Goal: Task Accomplishment & Management: Manage account settings

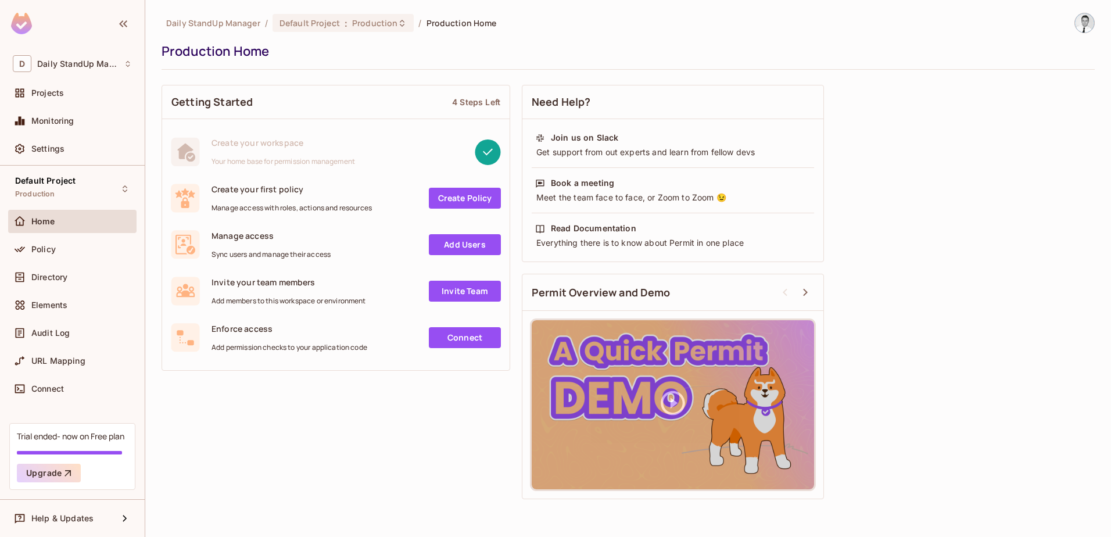
click at [765, 70] on div "Daily StandUp Manager / Default Project : Production / Production Home Producti…" at bounding box center [628, 259] width 933 height 492
click at [58, 80] on div "D Daily StandUp Manager Projects Monitoring Settings" at bounding box center [72, 108] width 145 height 115
click at [56, 90] on span "Projects" at bounding box center [47, 92] width 33 height 9
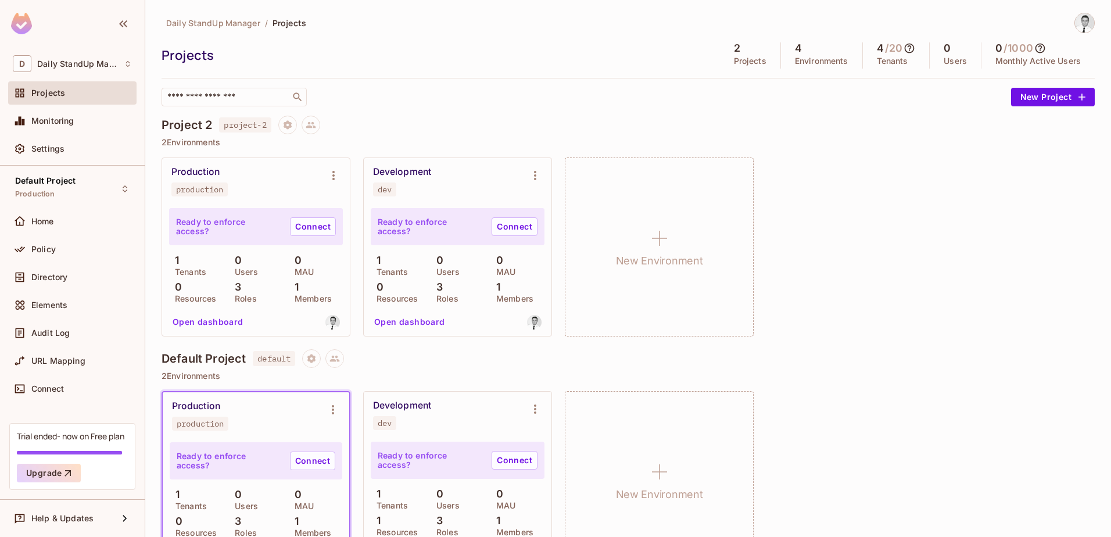
click at [505, 34] on div "Daily StandUp Manager / Projects Projects 2 Projects 4 Environments 4 / 20 Tena…" at bounding box center [628, 60] width 933 height 94
click at [330, 177] on icon "Environment settings" at bounding box center [334, 176] width 14 height 14
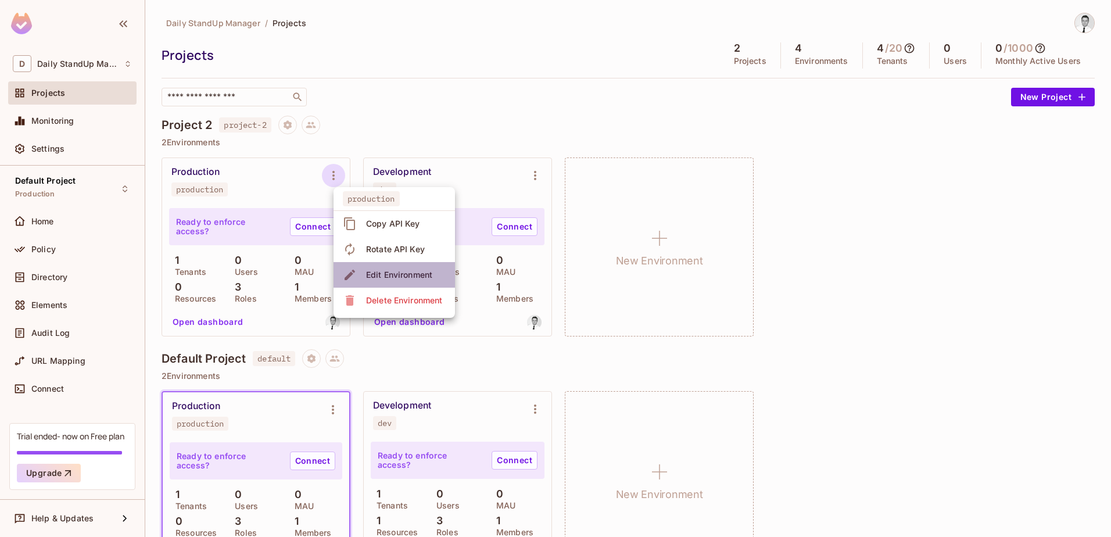
click at [416, 281] on span "Edit Environment" at bounding box center [399, 275] width 73 height 19
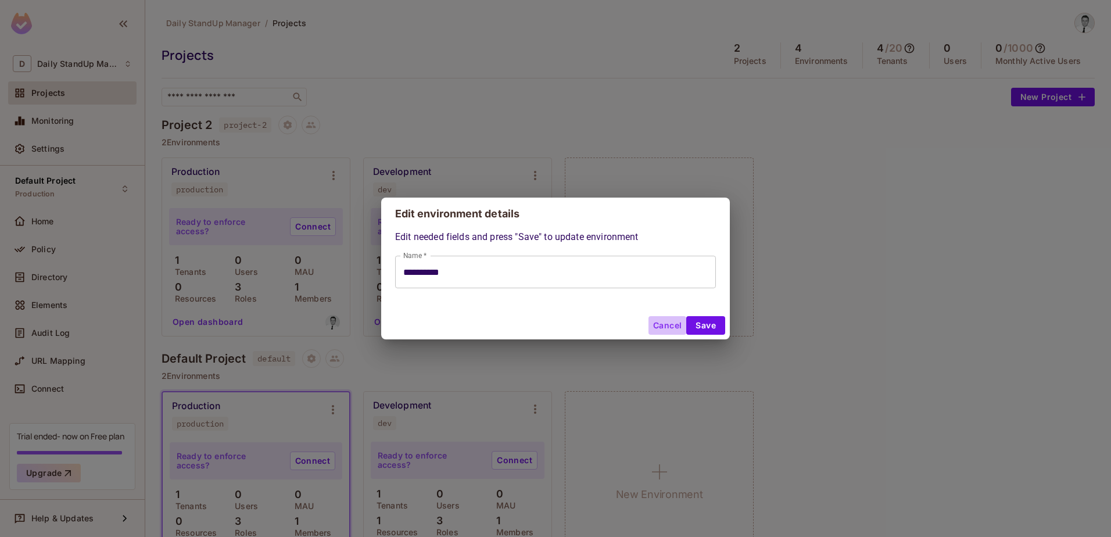
click at [661, 319] on button "Cancel" at bounding box center [668, 325] width 38 height 19
type input "**********"
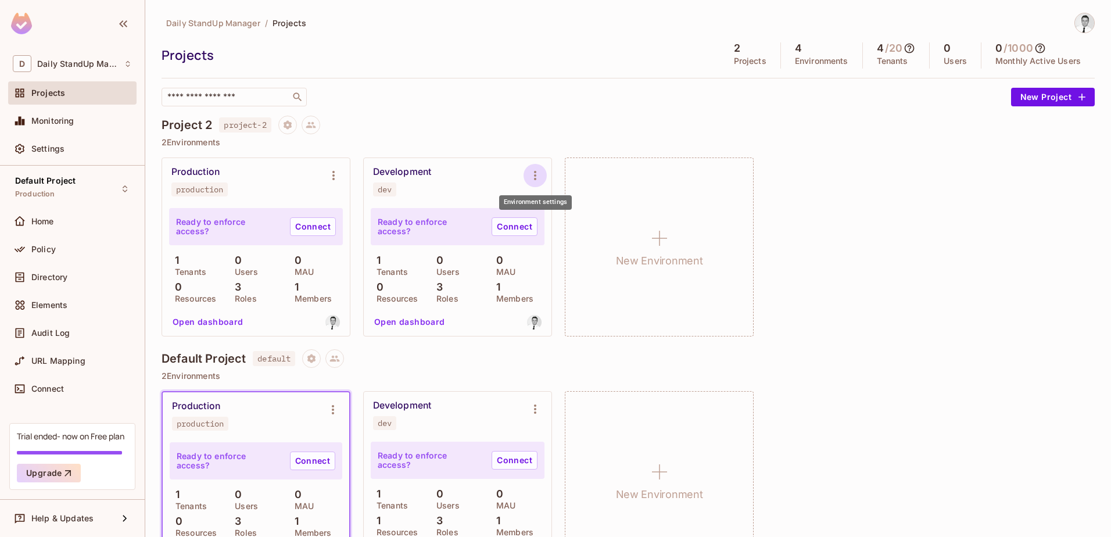
click at [538, 171] on icon "Environment settings" at bounding box center [535, 176] width 14 height 14
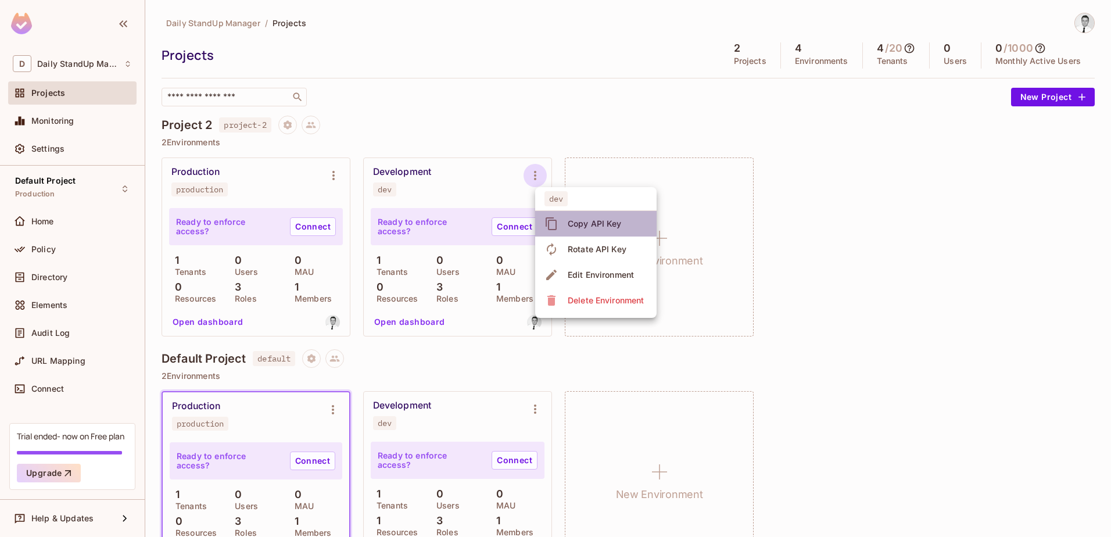
click at [598, 228] on div "Copy API Key" at bounding box center [595, 224] width 54 height 12
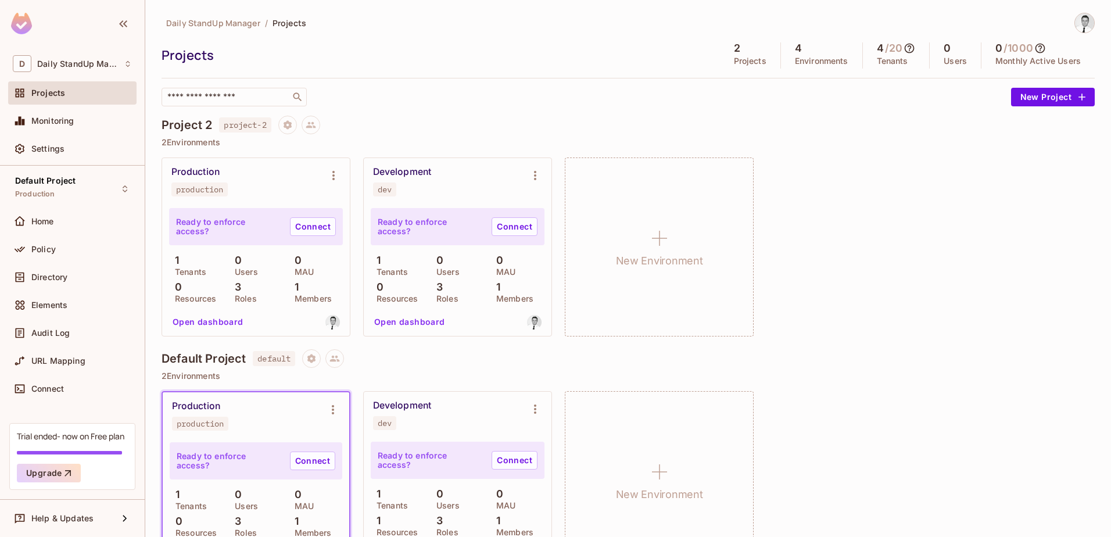
click at [911, 247] on div "Production production Ready to enforce access? Connect 1 Tenants 0 Users 0 MAU …" at bounding box center [628, 247] width 933 height 179
click at [1022, 100] on button "New Project" at bounding box center [1053, 97] width 84 height 19
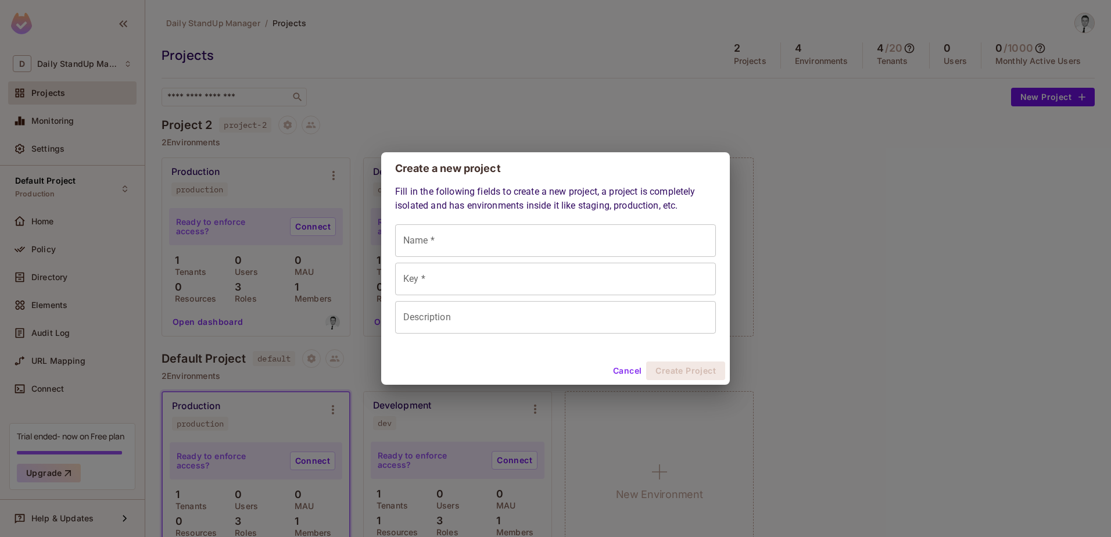
drag, startPoint x: 789, startPoint y: 141, endPoint x: 783, endPoint y: 144, distance: 7.3
click at [790, 141] on div "Create a new project Fill in the following fields to create a new project, a pr…" at bounding box center [555, 268] width 1111 height 537
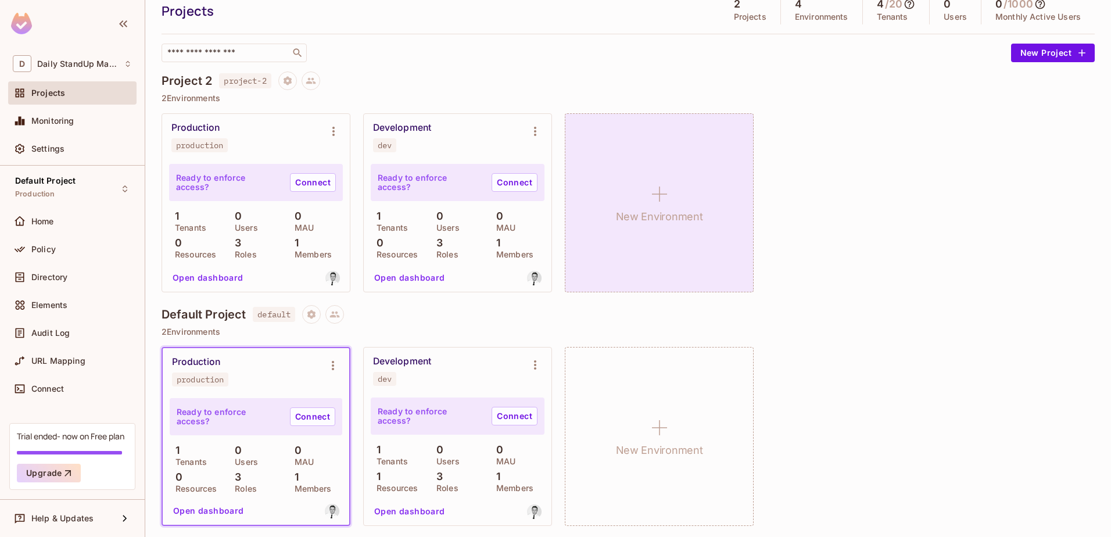
scroll to position [46, 0]
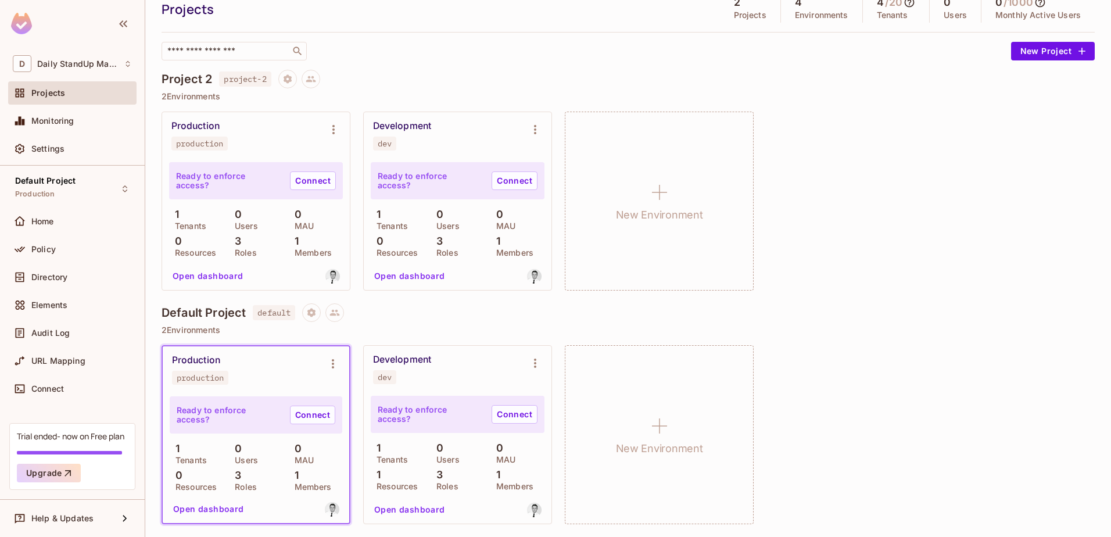
click at [922, 180] on div "Production production Ready to enforce access? Connect 1 Tenants 0 Users 0 MAU …" at bounding box center [628, 201] width 933 height 179
click at [1040, 174] on div "Production production Ready to enforce access? Connect 1 Tenants 0 Users 0 MAU …" at bounding box center [628, 201] width 933 height 179
click at [1025, 47] on button "New Project" at bounding box center [1053, 51] width 84 height 19
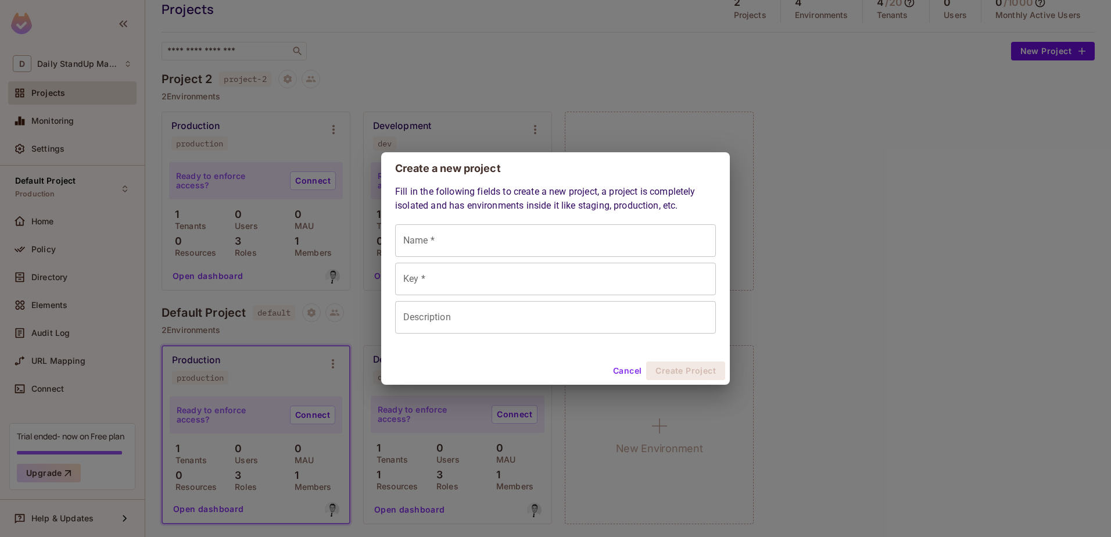
click at [950, 137] on div "Create a new project Fill in the following fields to create a new project, a pr…" at bounding box center [555, 268] width 1111 height 537
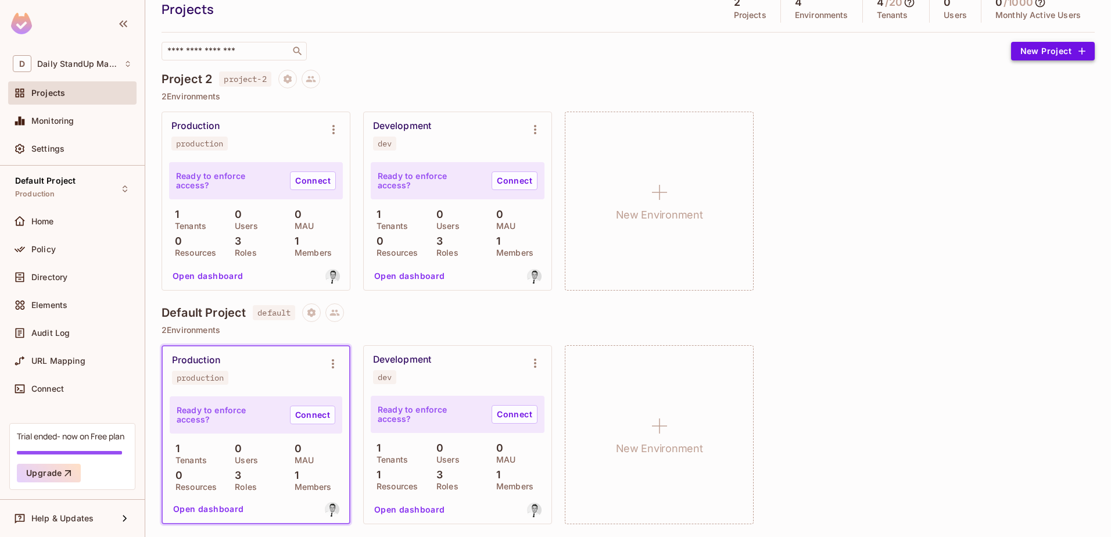
click at [1038, 50] on button "New Project" at bounding box center [1053, 51] width 84 height 19
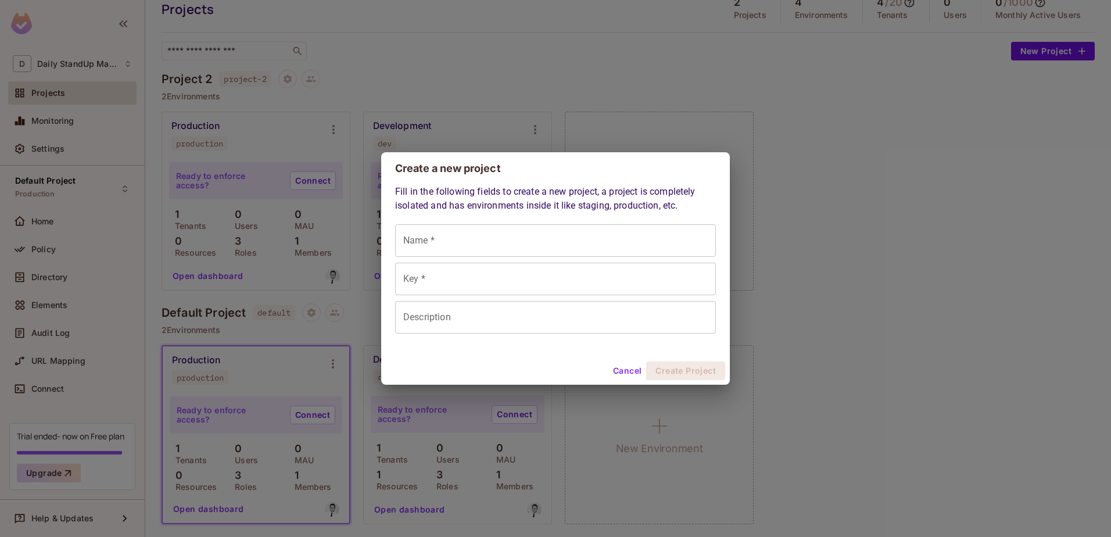
click at [925, 203] on div "Create a new project Fill in the following fields to create a new project, a pr…" at bounding box center [555, 268] width 1111 height 537
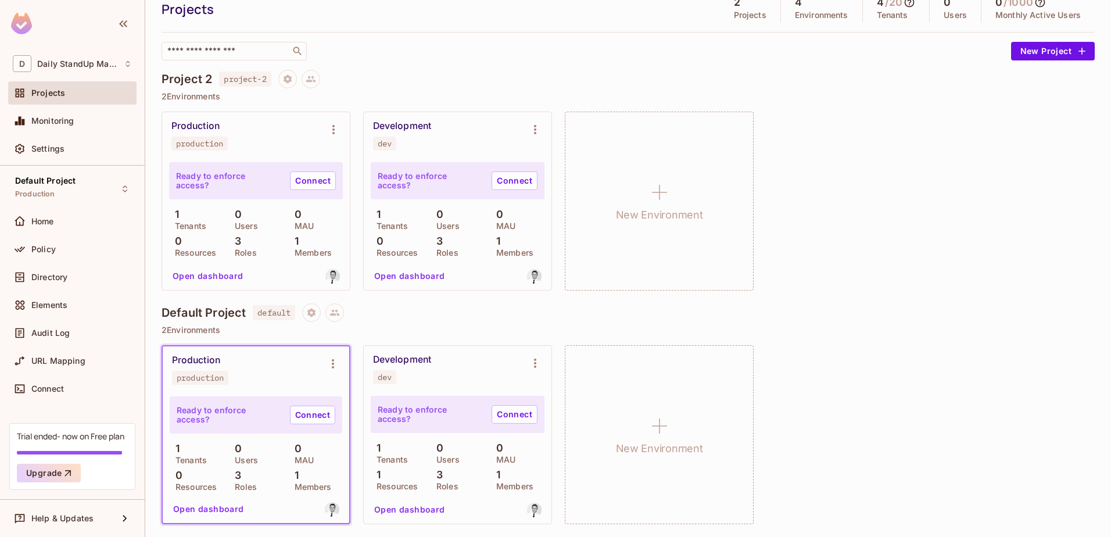
click at [546, 66] on div "Daily StandUp Manager / Projects Projects 2 Projects 4 Environments 4 / 20 Tena…" at bounding box center [628, 252] width 933 height 570
click at [625, 78] on div "Project 2 project-2" at bounding box center [628, 79] width 933 height 19
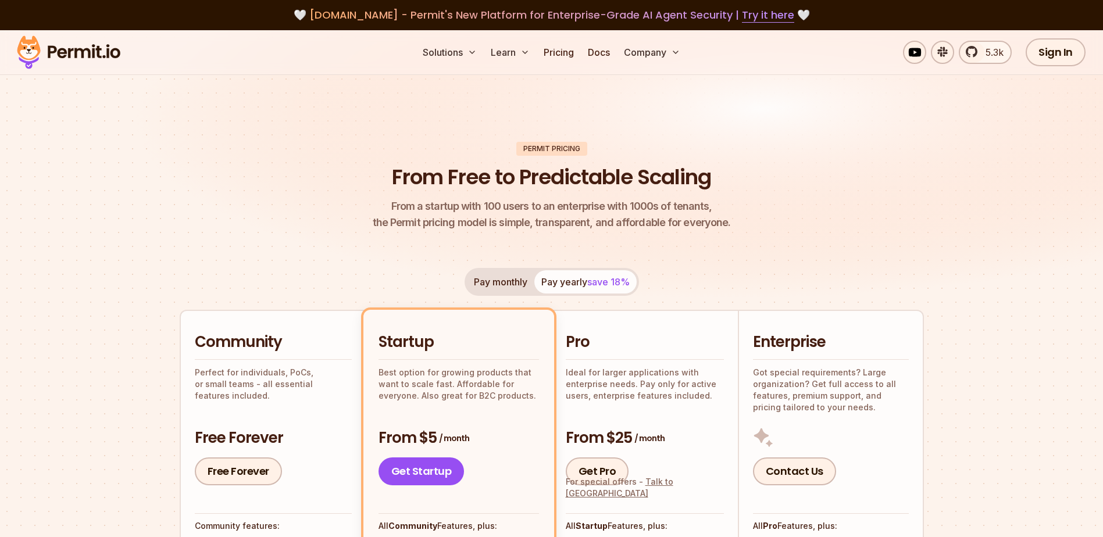
scroll to position [174, 0]
